Goal: Check status: Check status

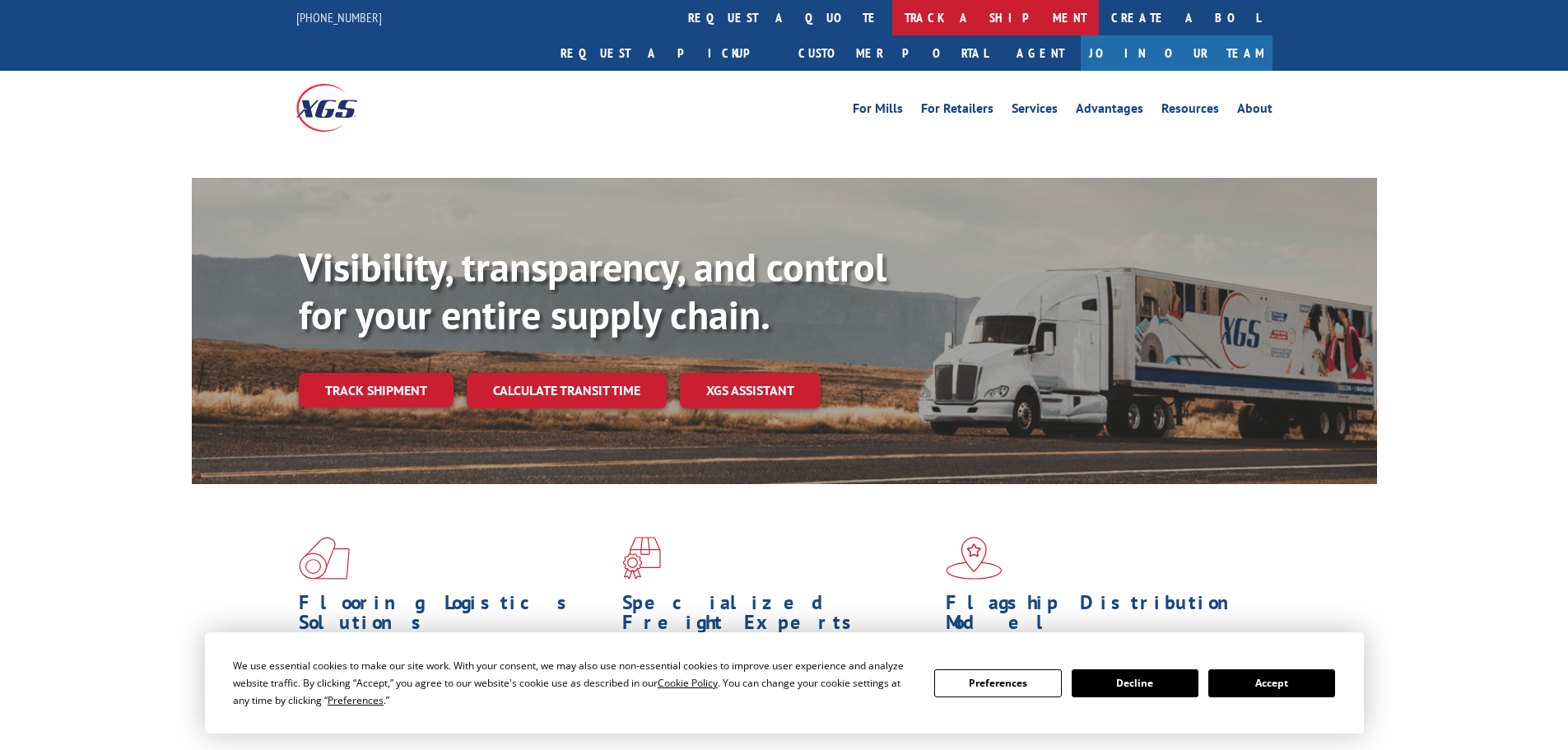
click at [892, 14] on link "track a shipment" at bounding box center [995, 18] width 207 height 36
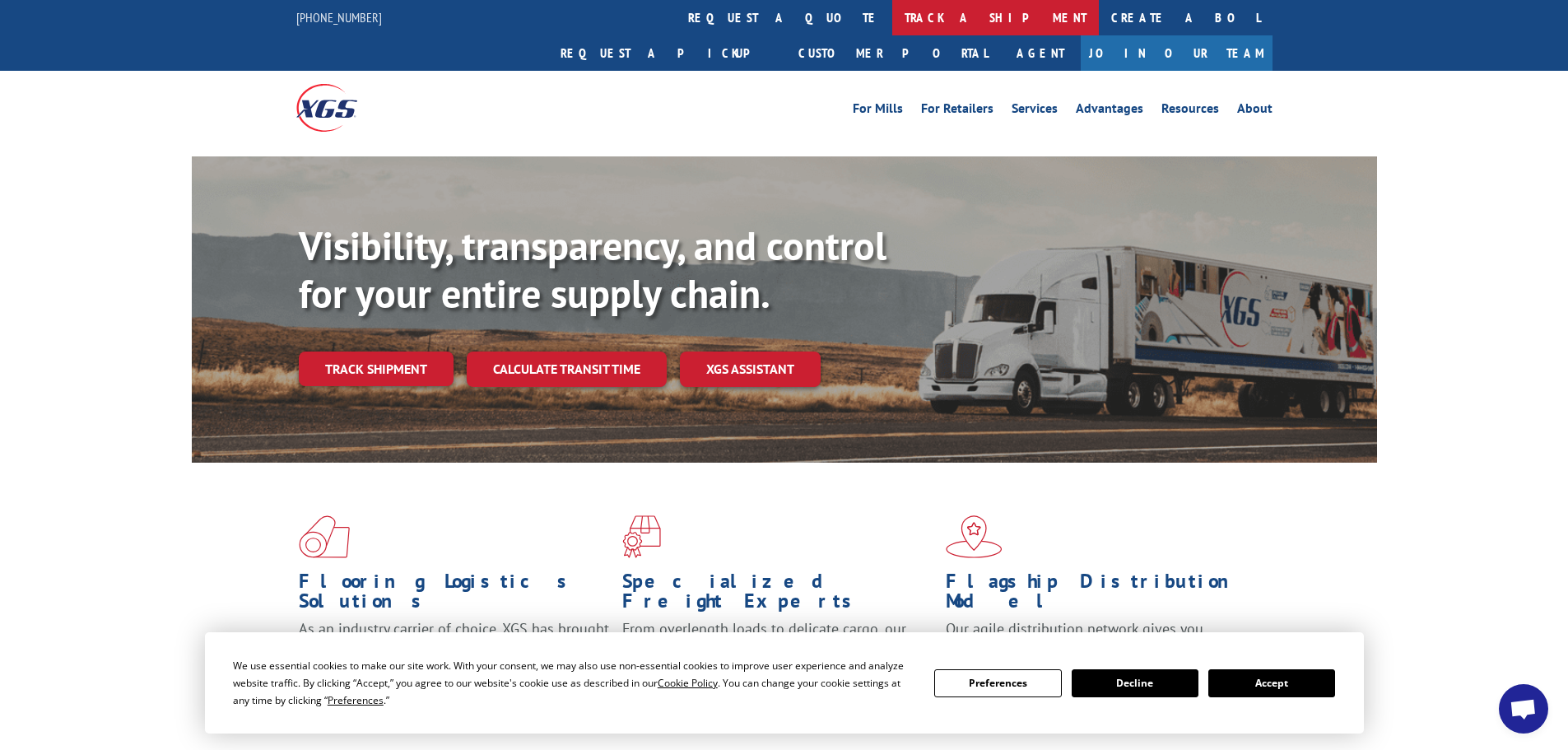
click at [892, 24] on link "track a shipment" at bounding box center [995, 18] width 207 height 36
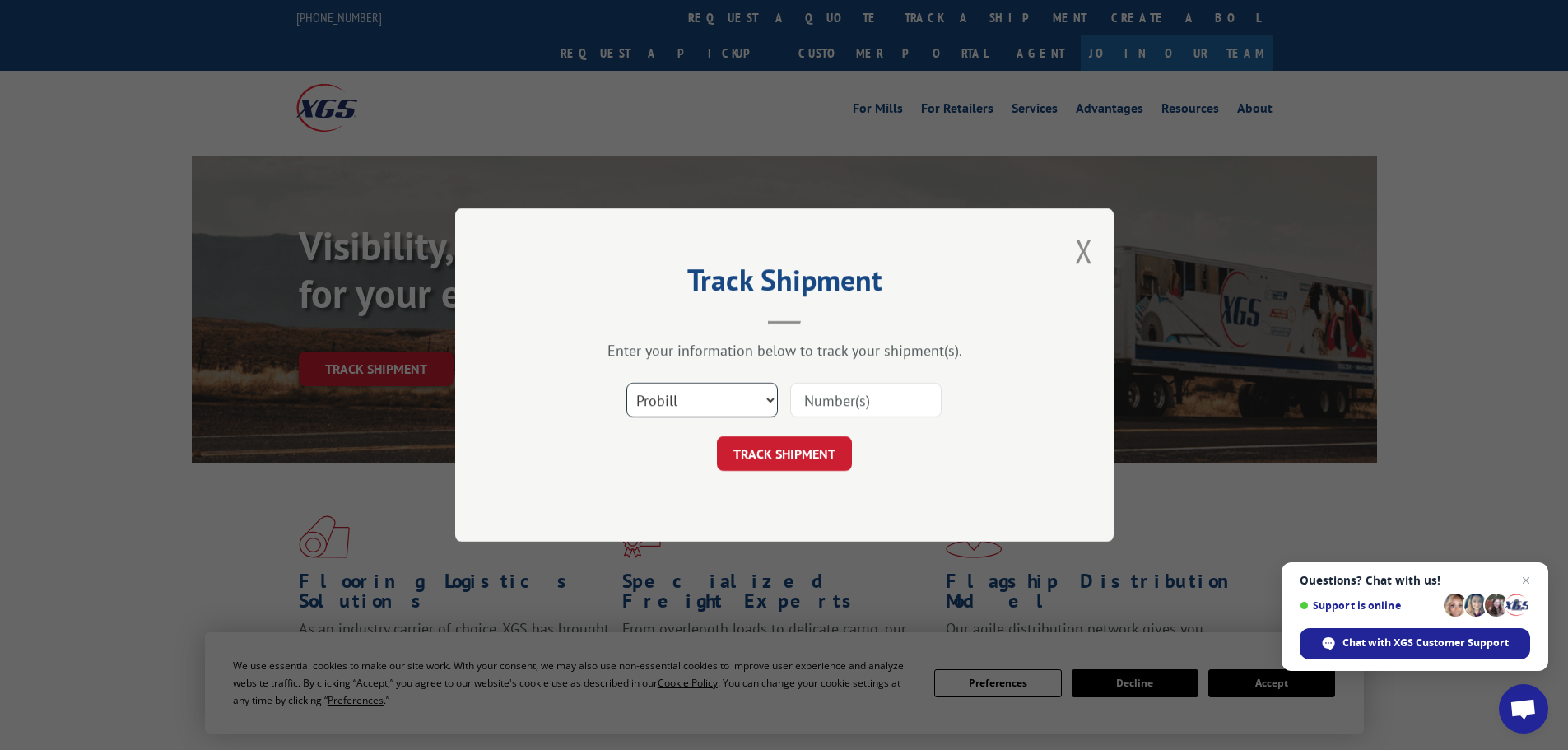
click at [703, 397] on select "Select category... Probill BOL PO" at bounding box center [701, 400] width 152 height 35
select select "bol"
click at [626, 383] on select "Select category... Probill BOL PO" at bounding box center [701, 400] width 152 height 35
click at [827, 399] on input at bounding box center [866, 400] width 152 height 35
paste input "5590496"
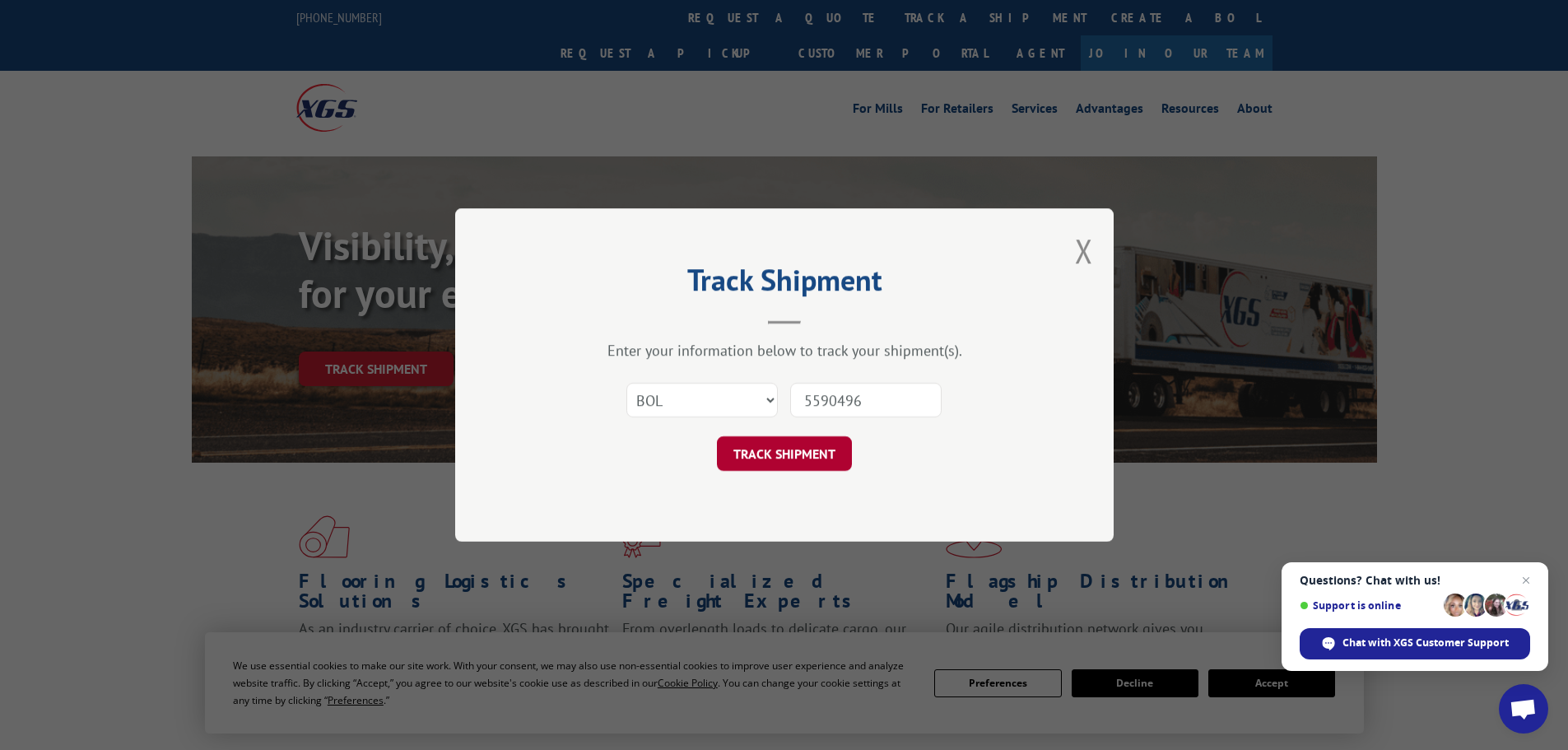
type input "5590496"
click at [795, 455] on button "TRACK SHIPMENT" at bounding box center [784, 453] width 135 height 35
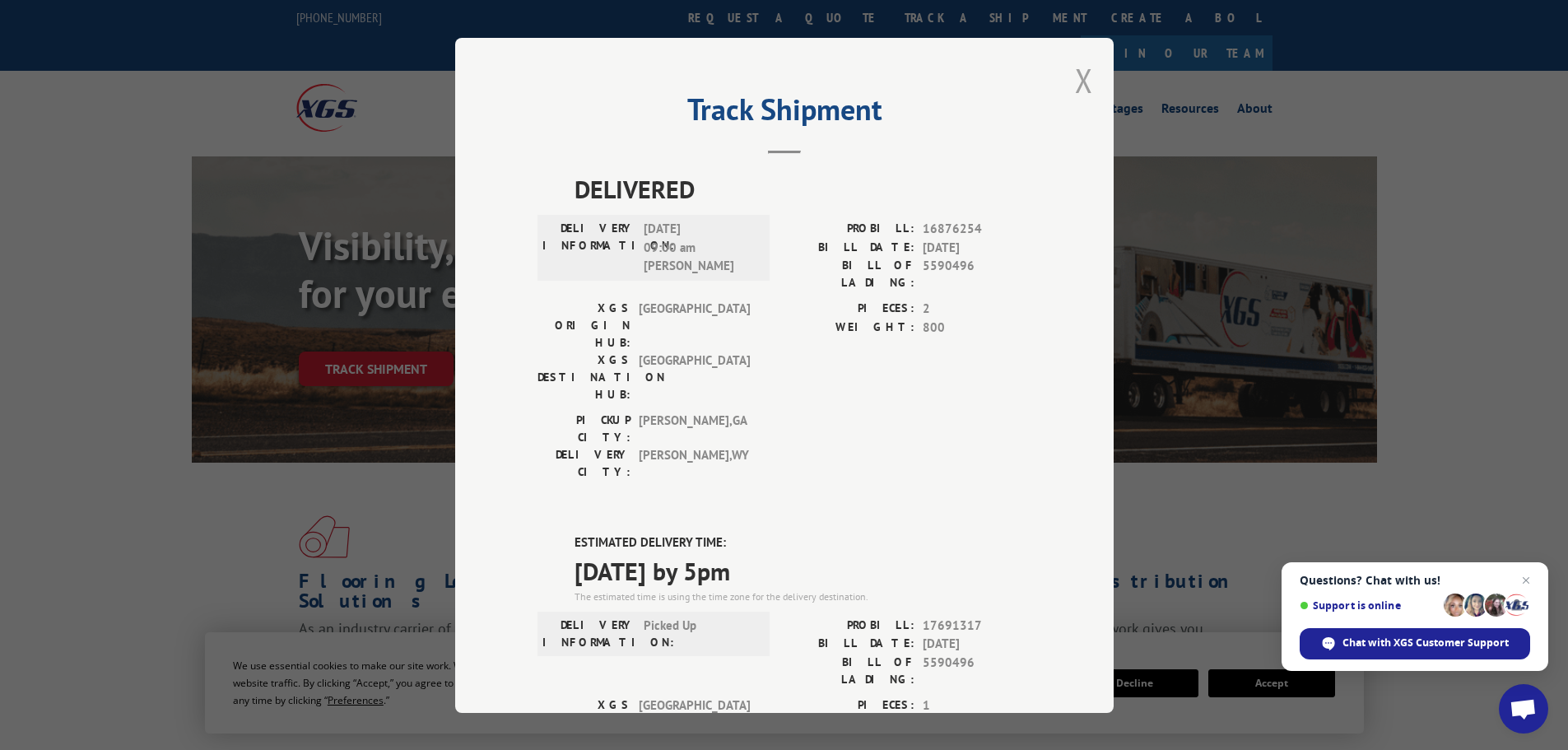
click at [1081, 85] on button "Close modal" at bounding box center [1083, 80] width 18 height 43
